Goal: Use online tool/utility: Utilize a website feature to perform a specific function

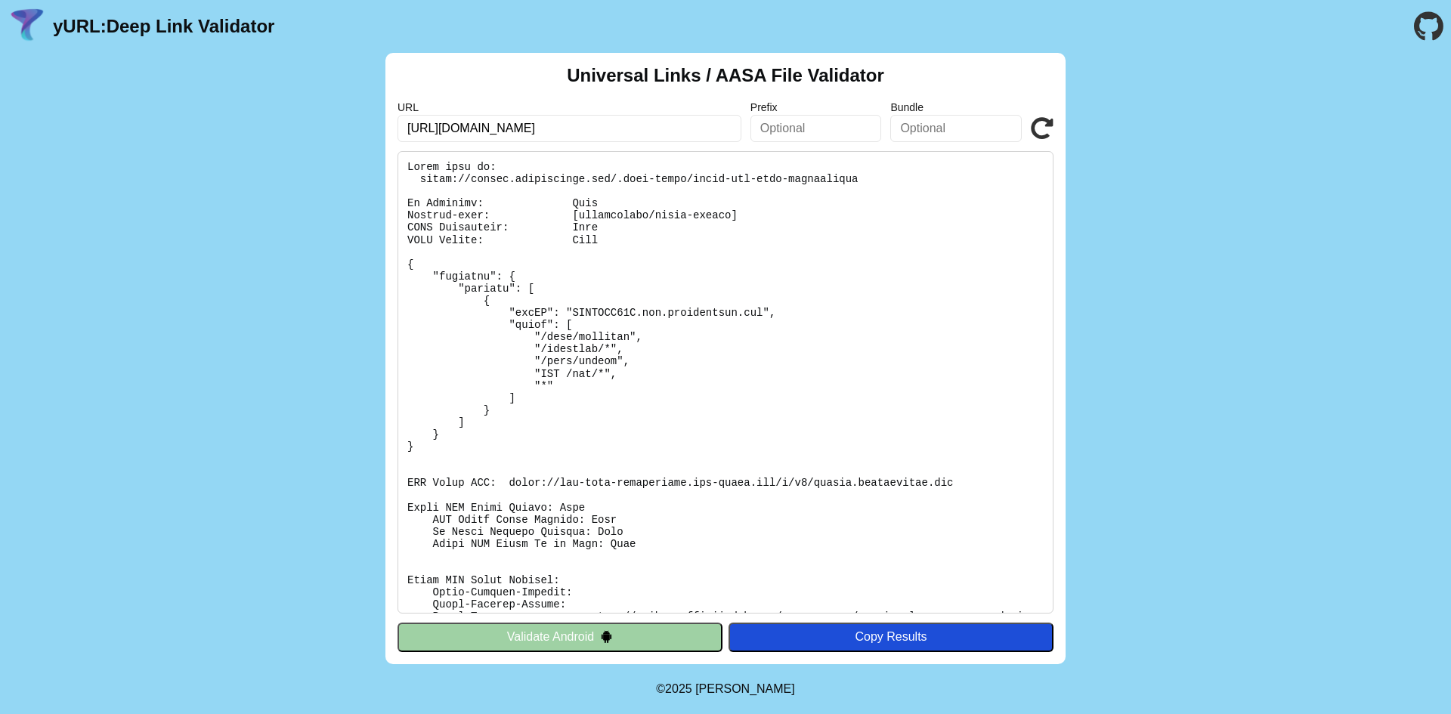
drag, startPoint x: 444, startPoint y: 122, endPoint x: 389, endPoint y: 129, distance: 55.6
click at [389, 129] on div "Universal Links / AASA File Validator URL https://webapp.rallyreader.com/auth/l…" at bounding box center [725, 358] width 680 height 611
drag, startPoint x: 534, startPoint y: 129, endPoint x: 803, endPoint y: 128, distance: 269.0
click at [803, 128] on div "URL webapp.rallyreader.com/auth/login/classlink Prefix Bundle Validate" at bounding box center [726, 121] width 656 height 41
type input "[DOMAIN_NAME]"
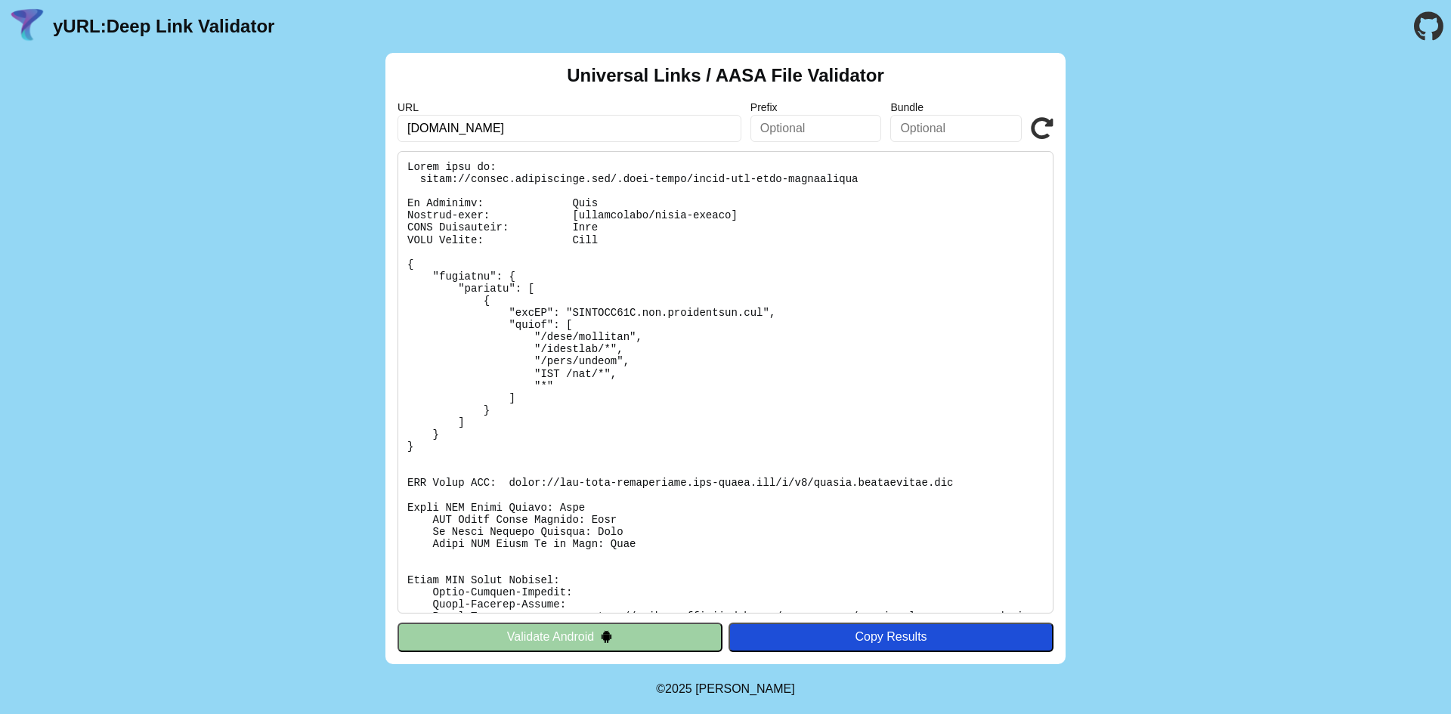
click at [1034, 119] on icon at bounding box center [1042, 128] width 23 height 23
